Goal: Task Accomplishment & Management: Use online tool/utility

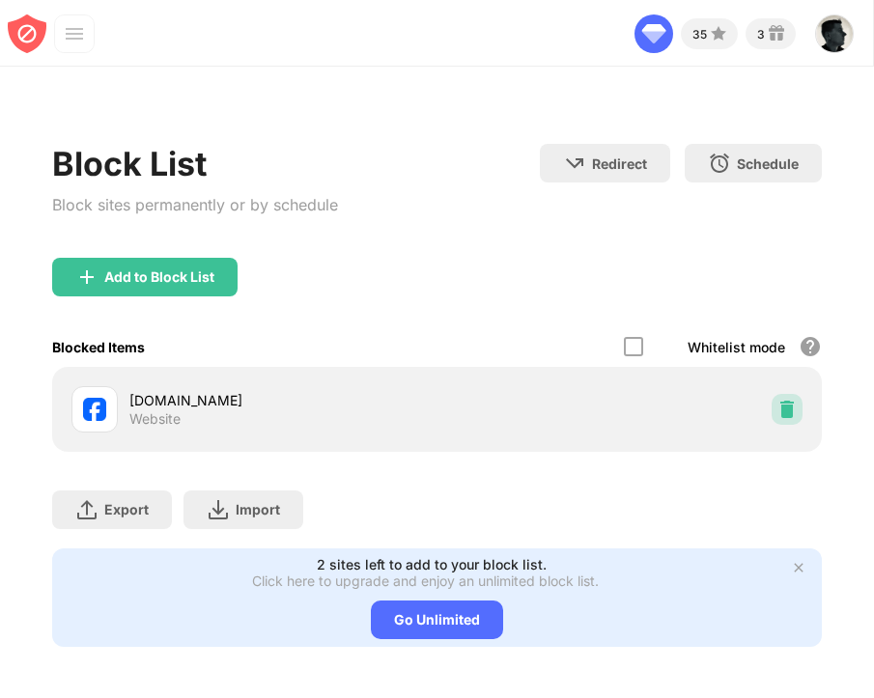
click at [778, 413] on img at bounding box center [787, 409] width 19 height 19
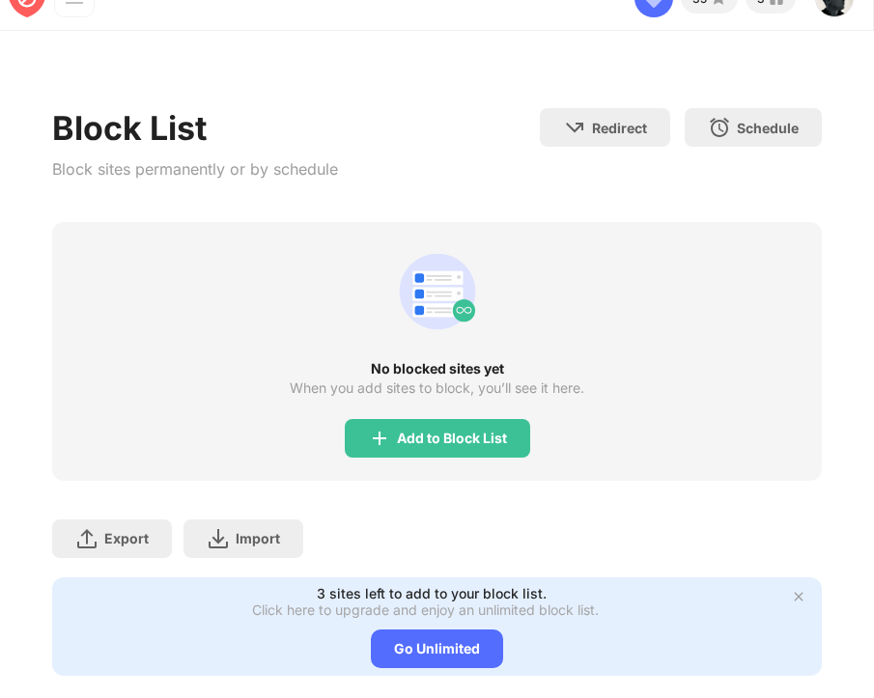
scroll to position [82, 0]
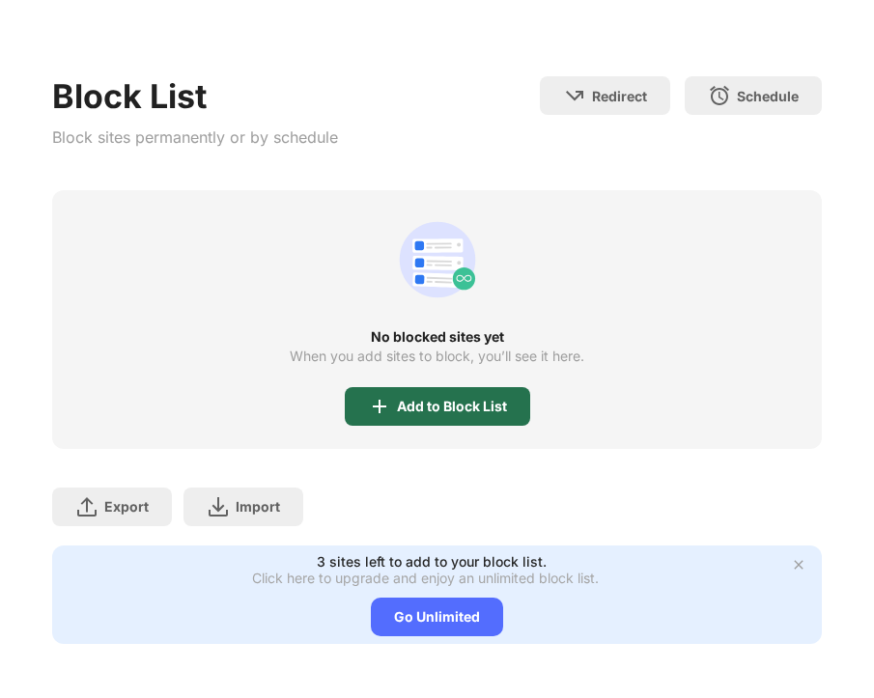
click at [397, 399] on div "Add to Block List" at bounding box center [452, 406] width 110 height 15
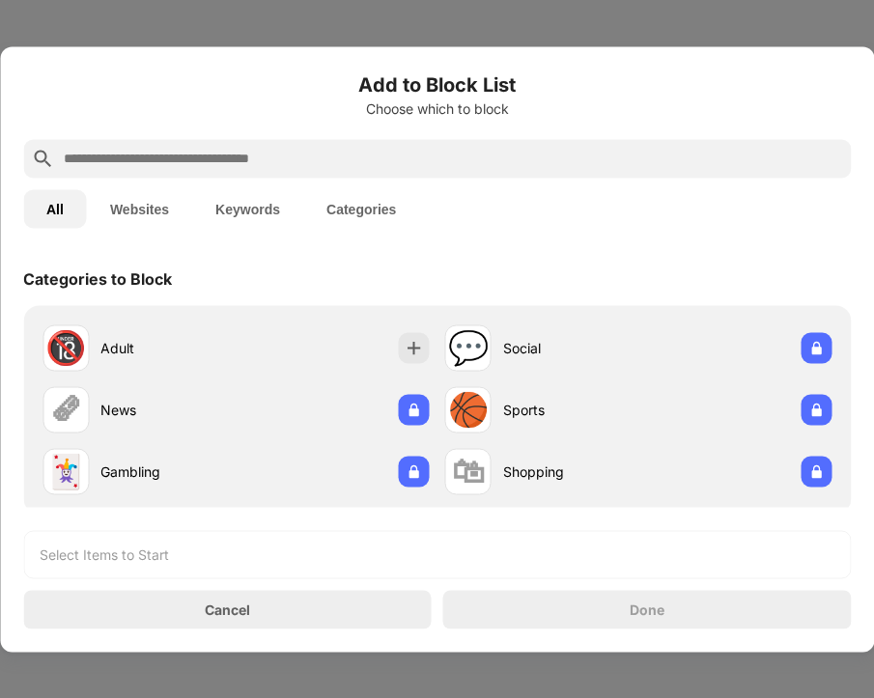
click at [223, 164] on input "text" at bounding box center [452, 158] width 781 height 23
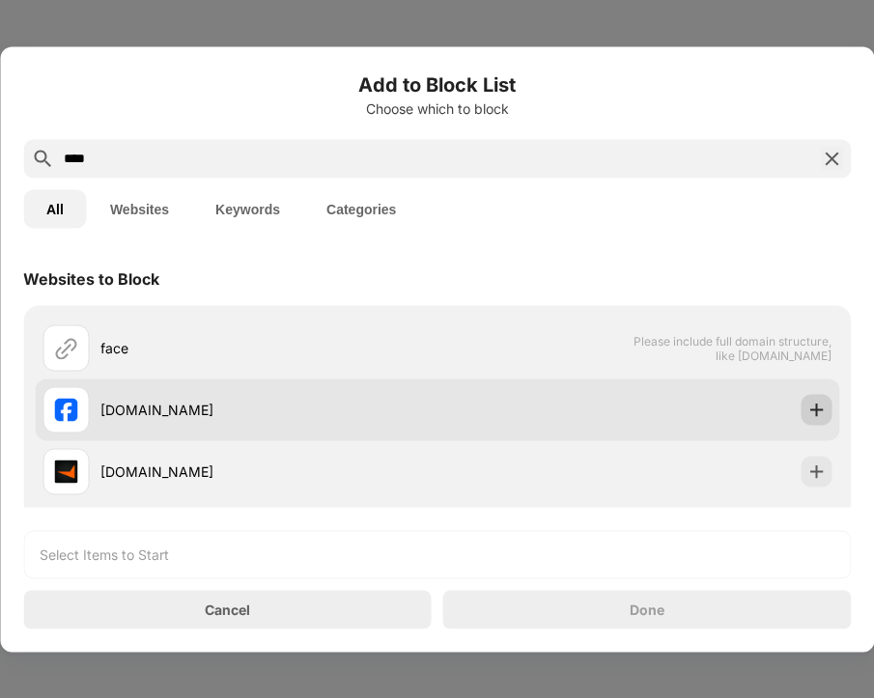
type input "****"
click at [801, 410] on div at bounding box center [816, 409] width 31 height 31
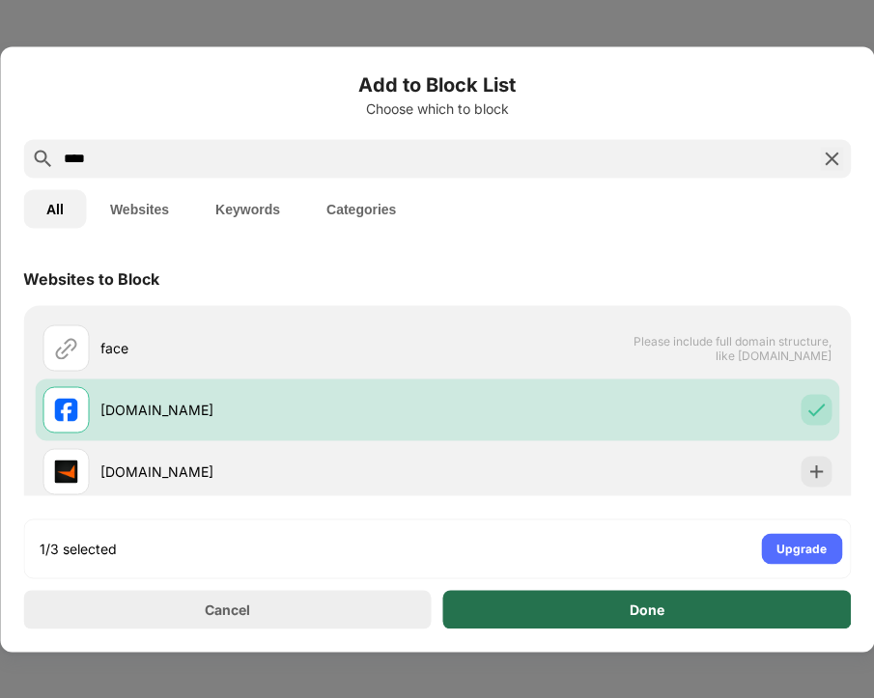
click at [674, 611] on div "Done" at bounding box center [647, 609] width 409 height 39
